Goal: Transaction & Acquisition: Subscribe to service/newsletter

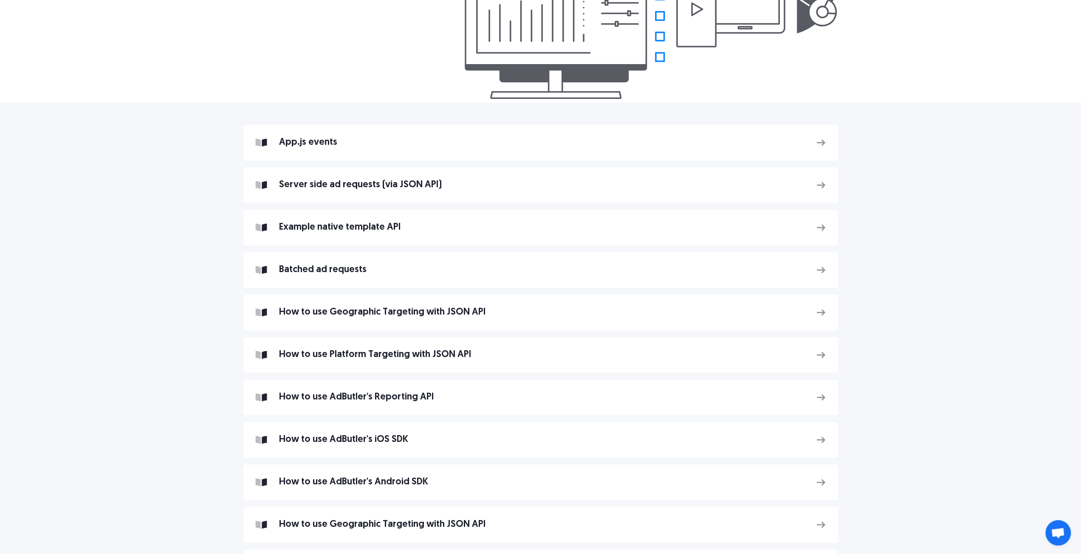
click at [1009, 132] on div "App.js events Server side ad requests (via JSON API) Example native template AP…" at bounding box center [540, 361] width 1081 height 517
click at [376, 229] on div "Example native template API" at bounding box center [541, 228] width 525 height 6
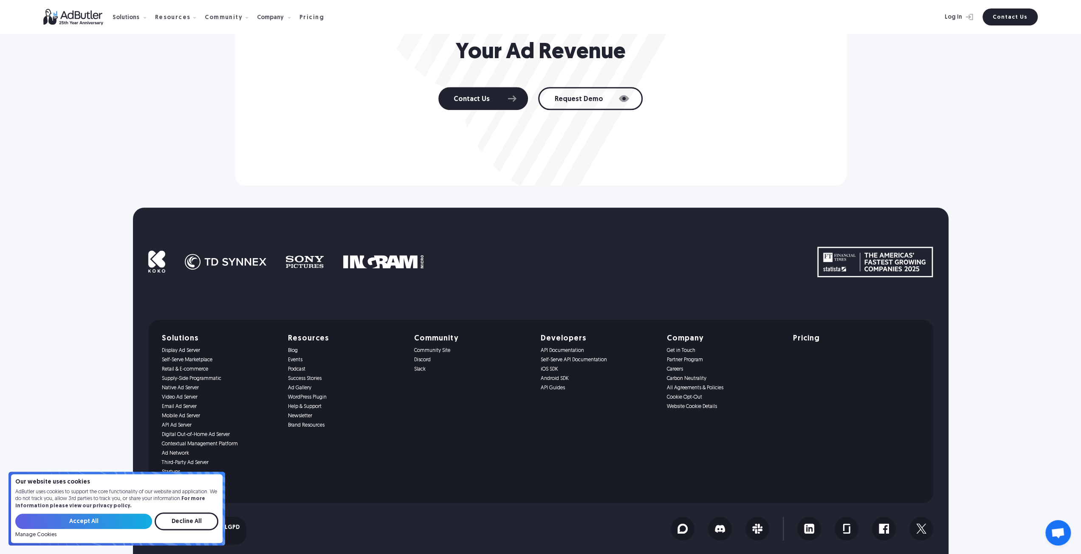
scroll to position [932, 0]
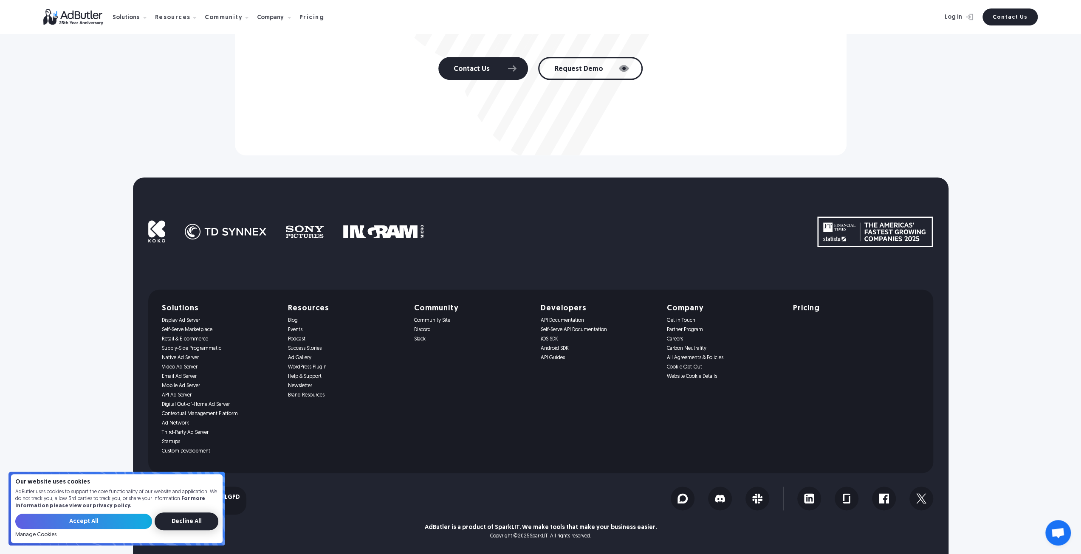
click at [198, 518] on input "Decline All" at bounding box center [187, 522] width 64 height 18
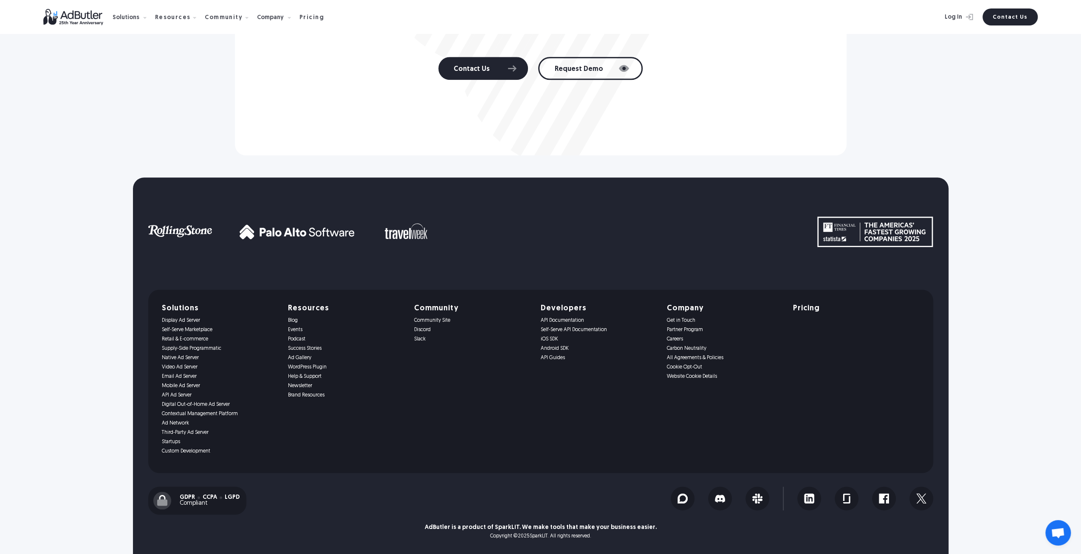
click at [566, 330] on link "Self-Serve API Documentation" at bounding box center [598, 330] width 116 height 6
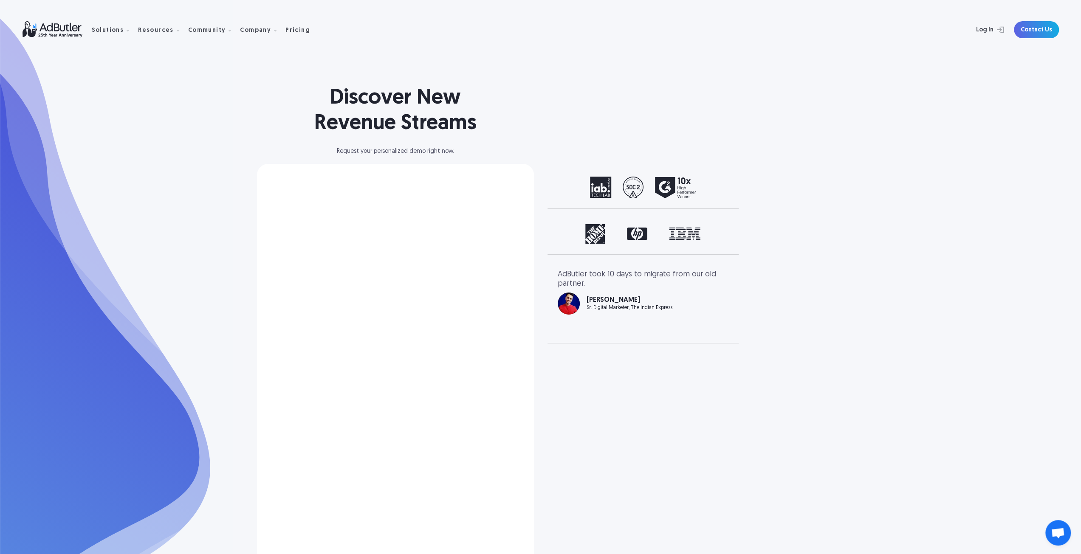
select select "[GEOGRAPHIC_DATA]"
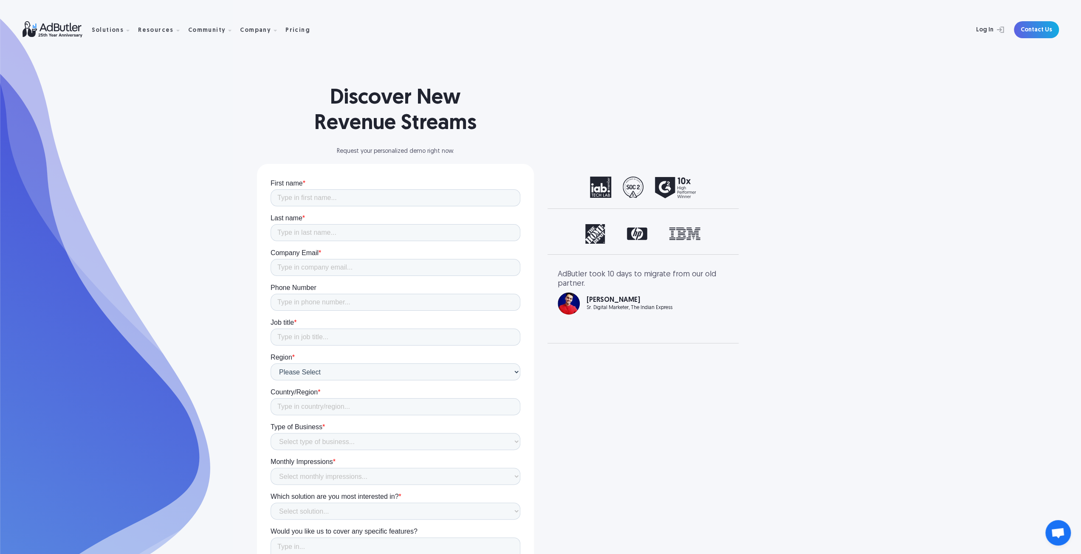
scroll to position [66, 0]
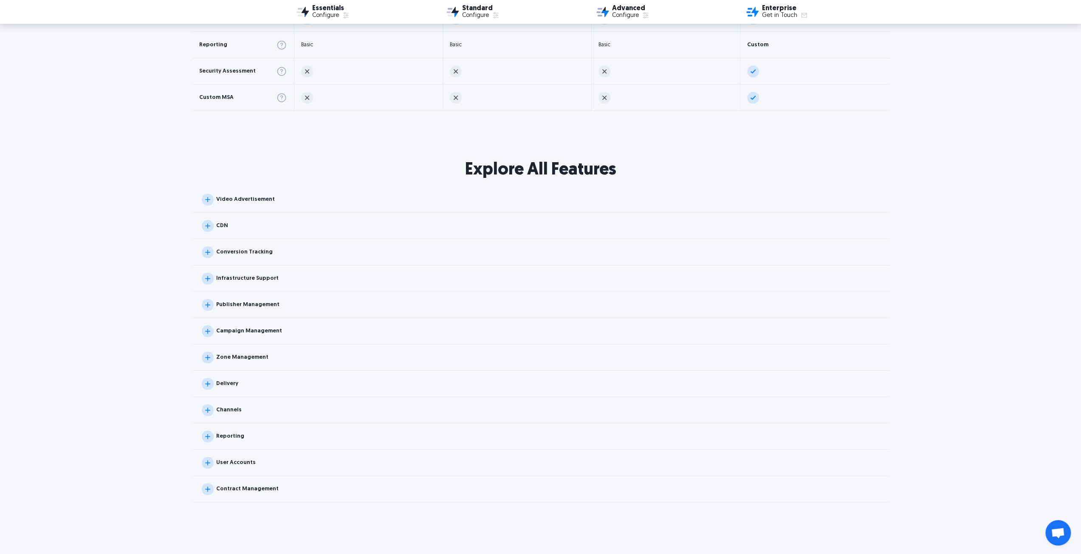
scroll to position [722, 0]
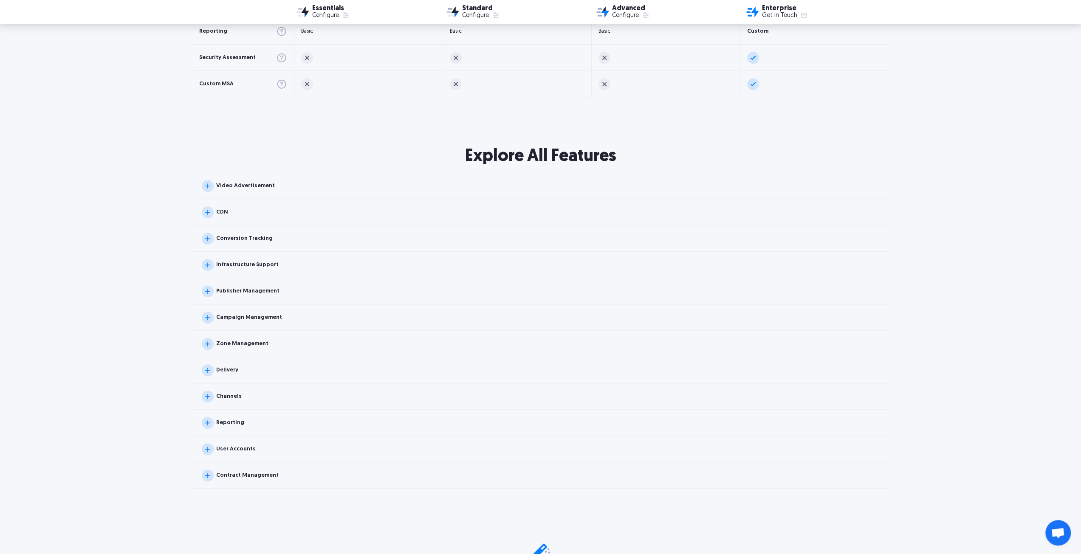
click at [209, 449] on img at bounding box center [208, 449] width 12 height 12
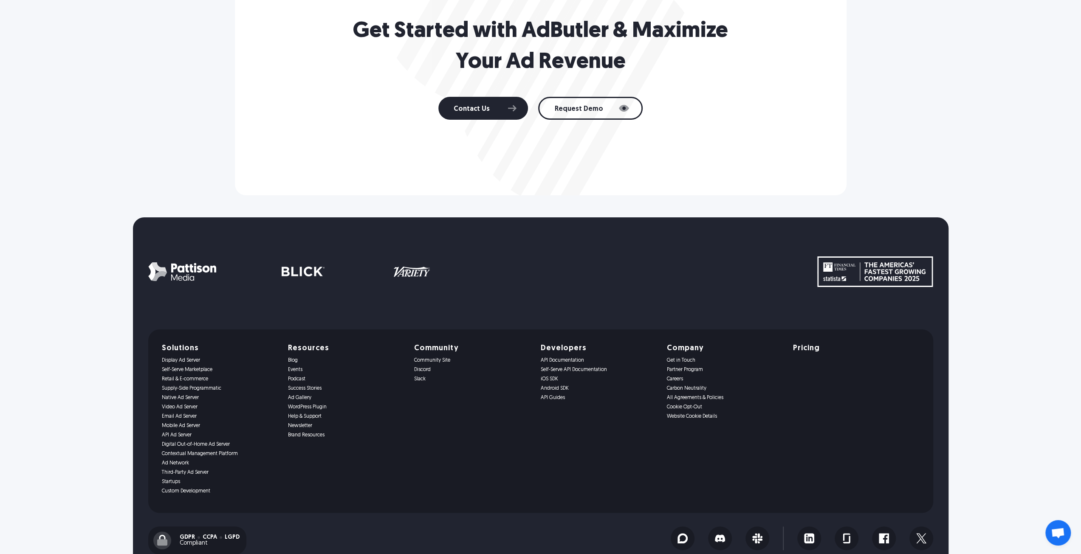
scroll to position [3126, 0]
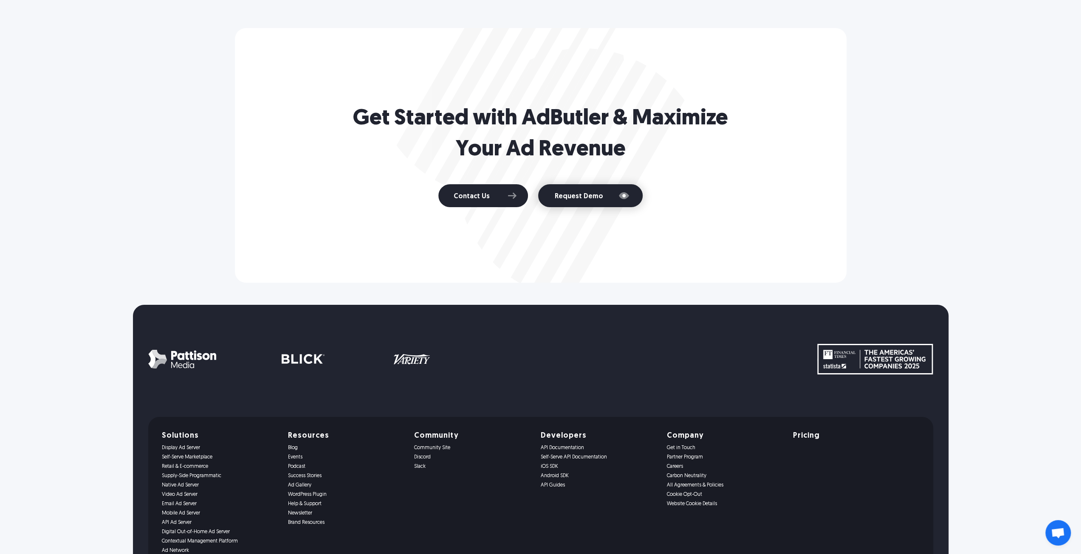
click at [583, 188] on link "Request Demo" at bounding box center [590, 195] width 104 height 23
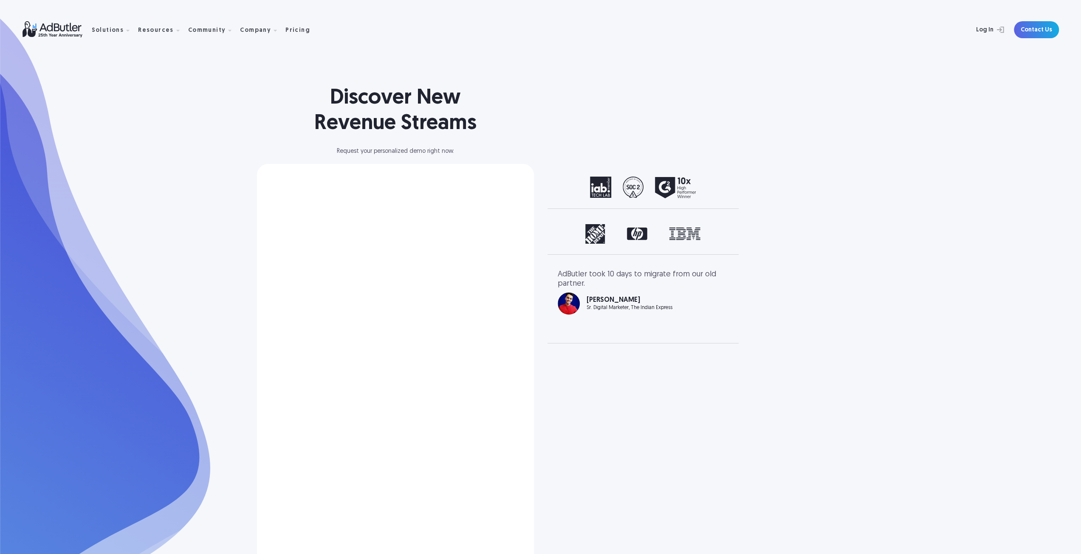
select select "[GEOGRAPHIC_DATA]"
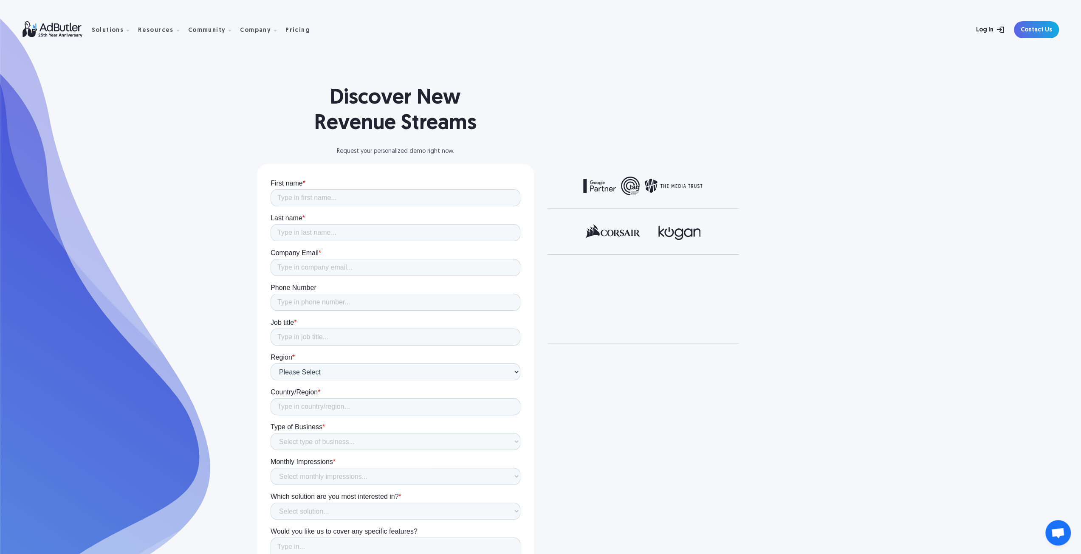
click at [995, 28] on link "Log In" at bounding box center [980, 29] width 55 height 17
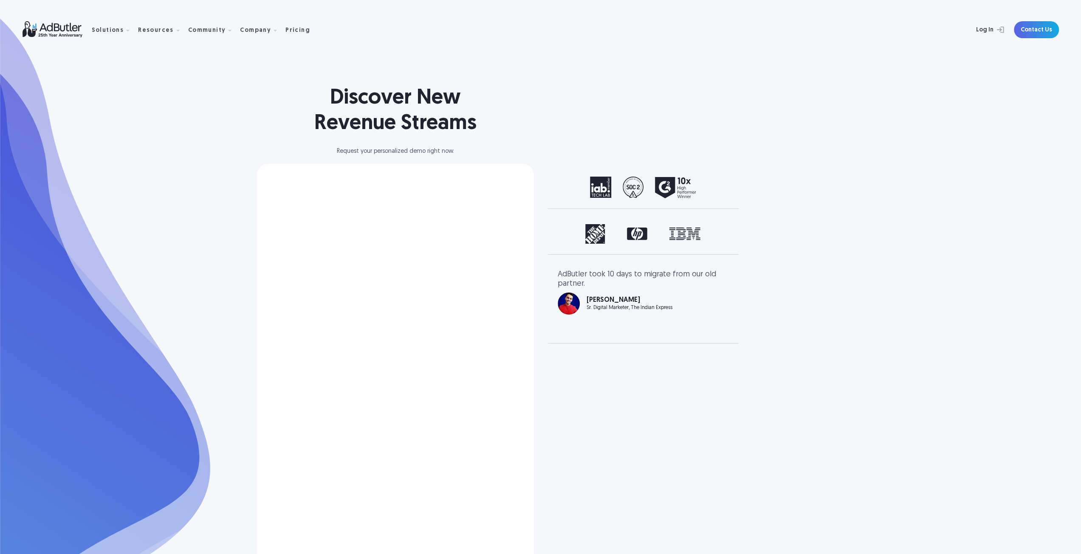
select select "[GEOGRAPHIC_DATA]"
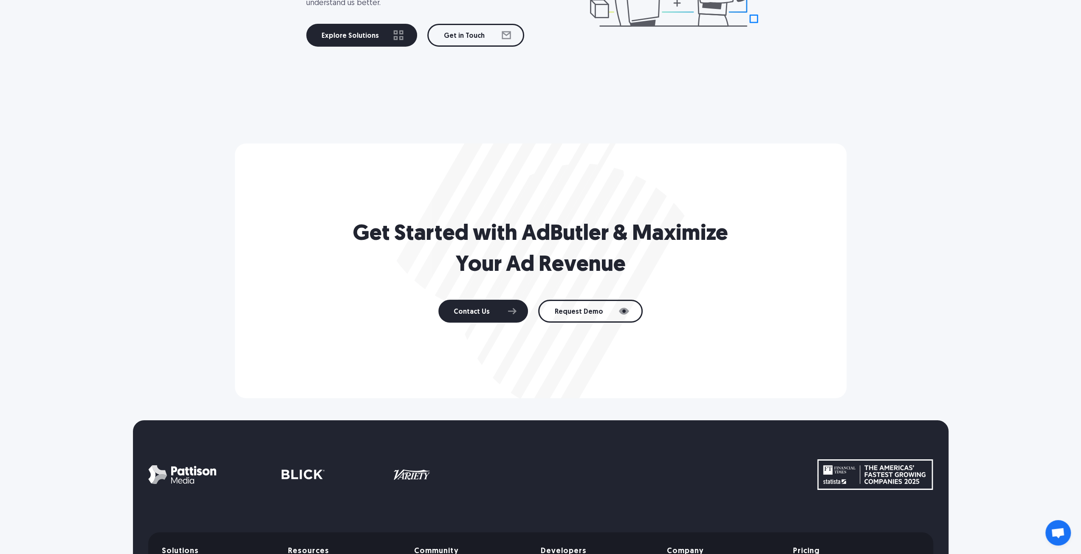
scroll to position [2907, 0]
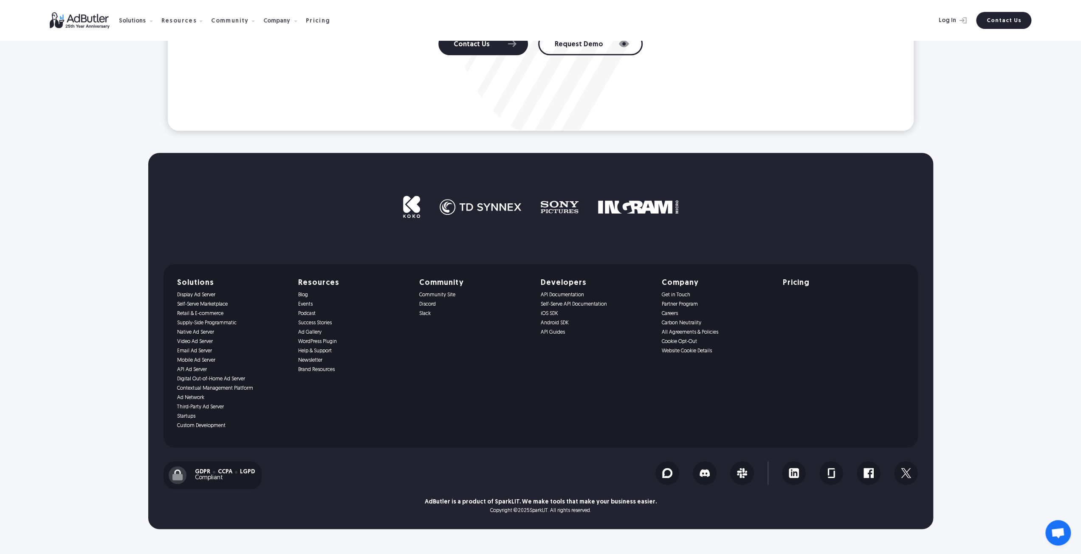
scroll to position [866, 0]
